Goal: Task Accomplishment & Management: Use online tool/utility

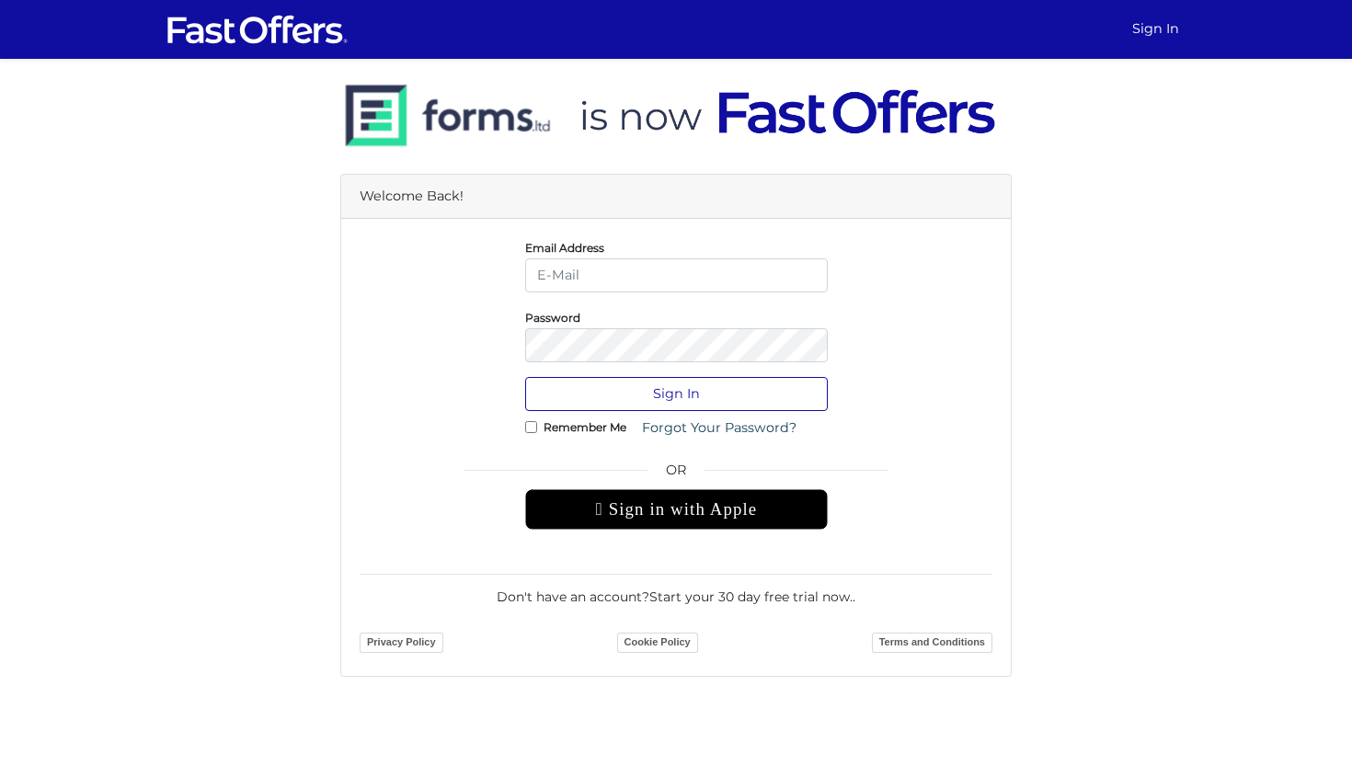
type input "[PERSON_NAME][EMAIL_ADDRESS][DOMAIN_NAME]"
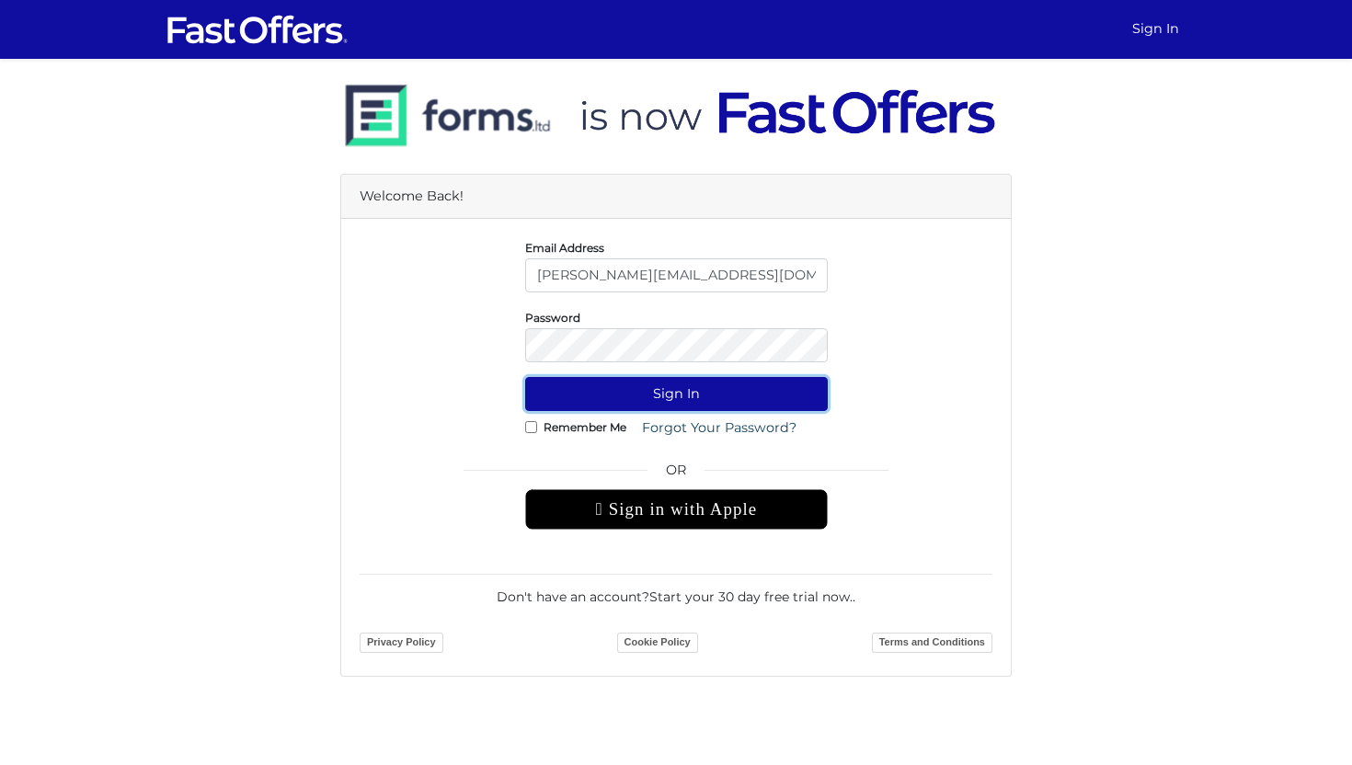
click at [658, 398] on button "Sign In" at bounding box center [676, 394] width 302 height 34
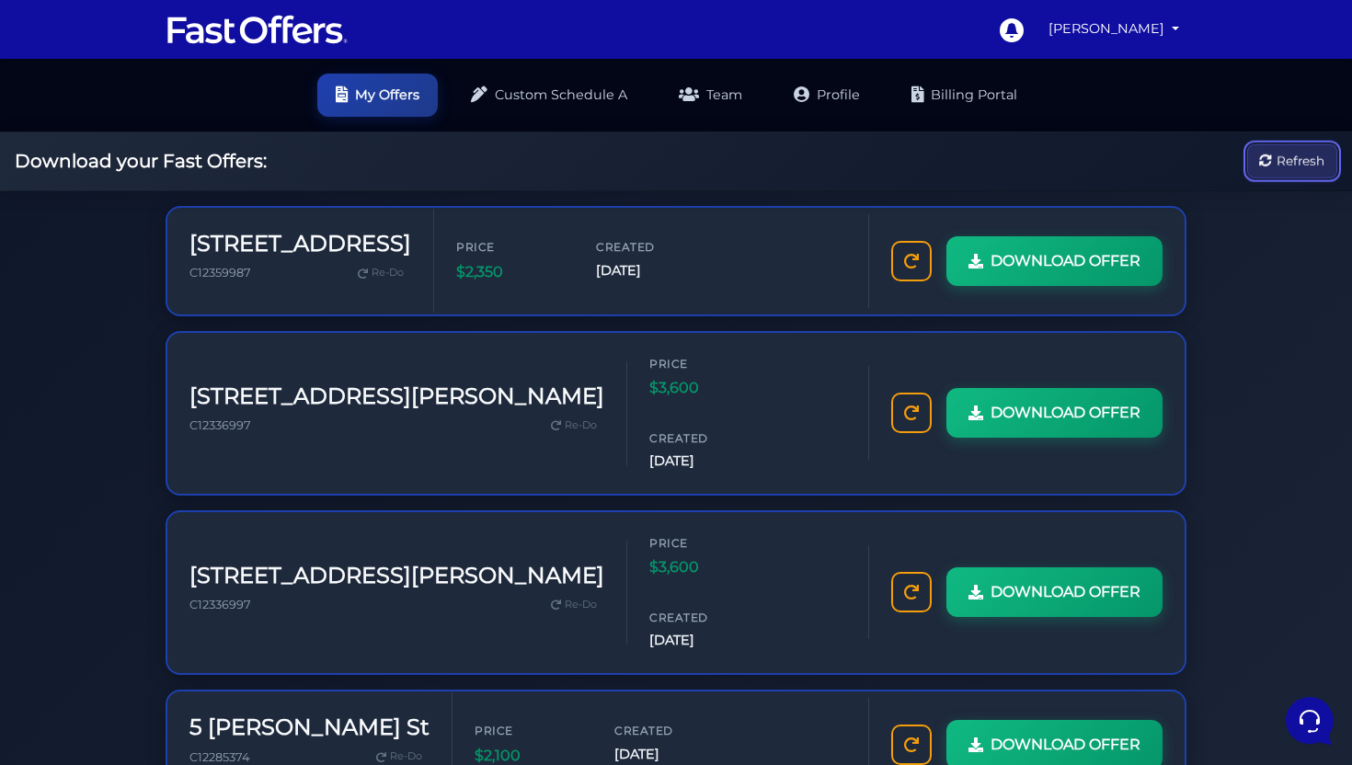
click at [1247, 162] on button "Refresh" at bounding box center [1292, 161] width 90 height 34
click at [904, 267] on icon at bounding box center [911, 259] width 15 height 15
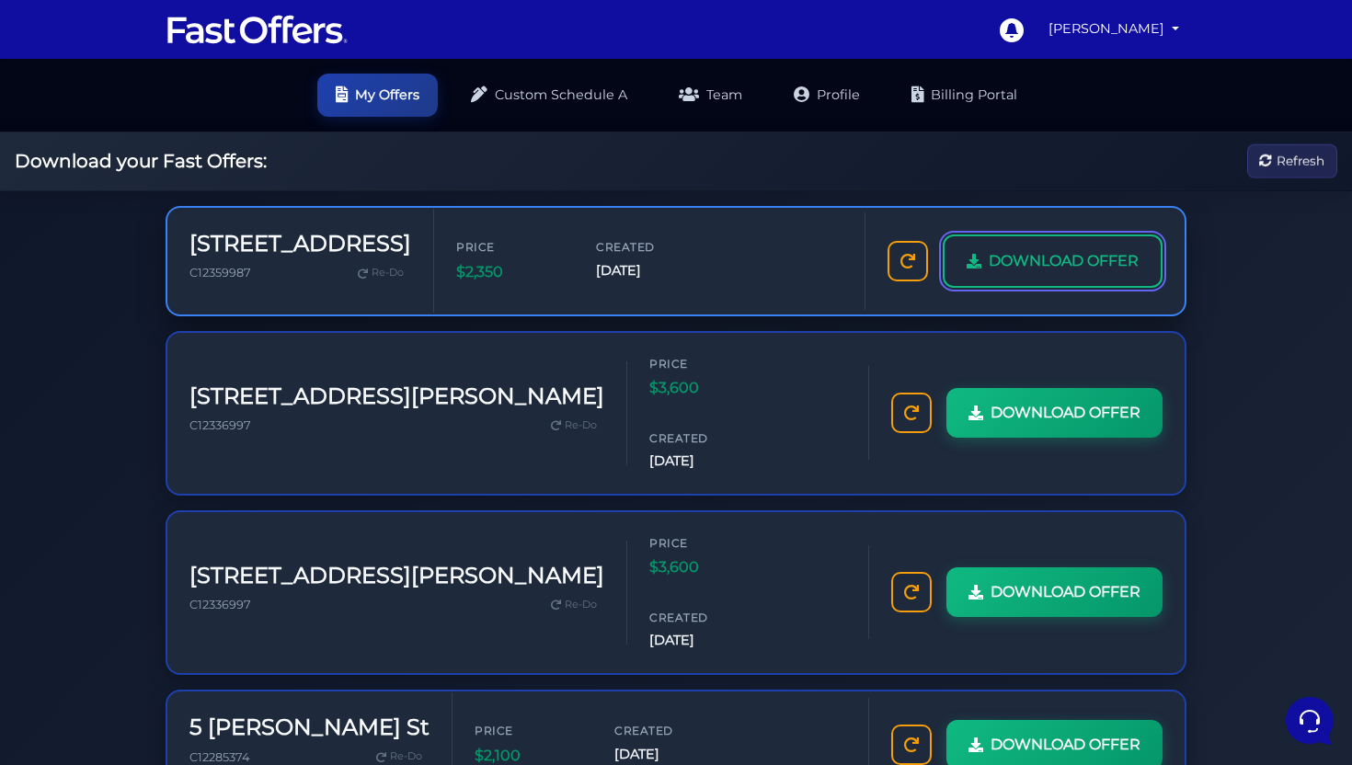
click at [988, 273] on span "DOWNLOAD OFFER" at bounding box center [1063, 261] width 150 height 24
